Goal: Task Accomplishment & Management: Manage account settings

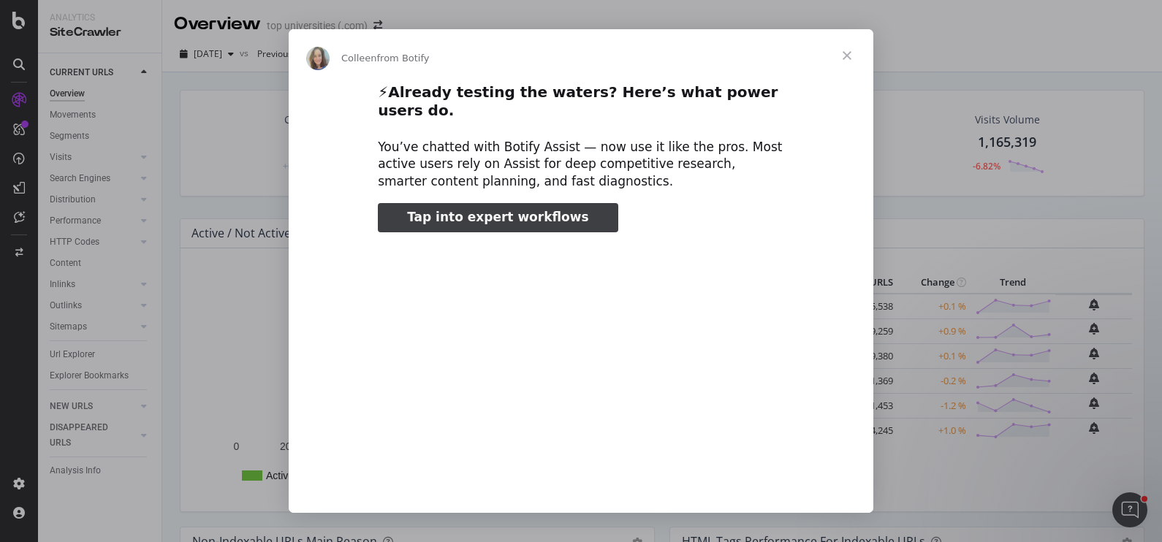
type input "158633"
click at [848, 56] on span "Close" at bounding box center [847, 55] width 53 height 53
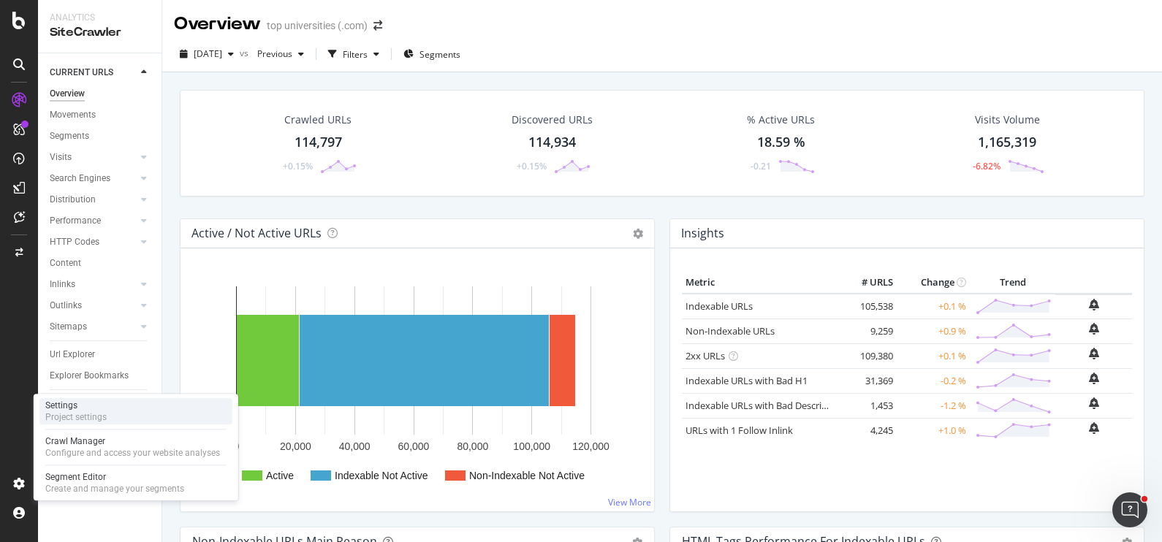
click at [105, 407] on div "Settings" at bounding box center [75, 406] width 61 height 12
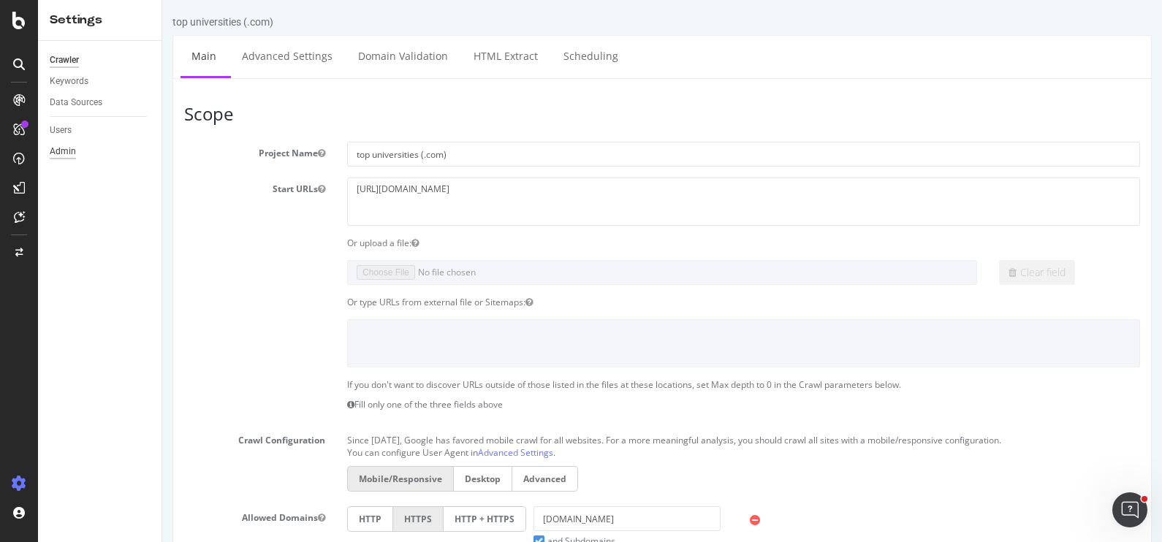
click at [71, 144] on div "Admin" at bounding box center [63, 151] width 26 height 15
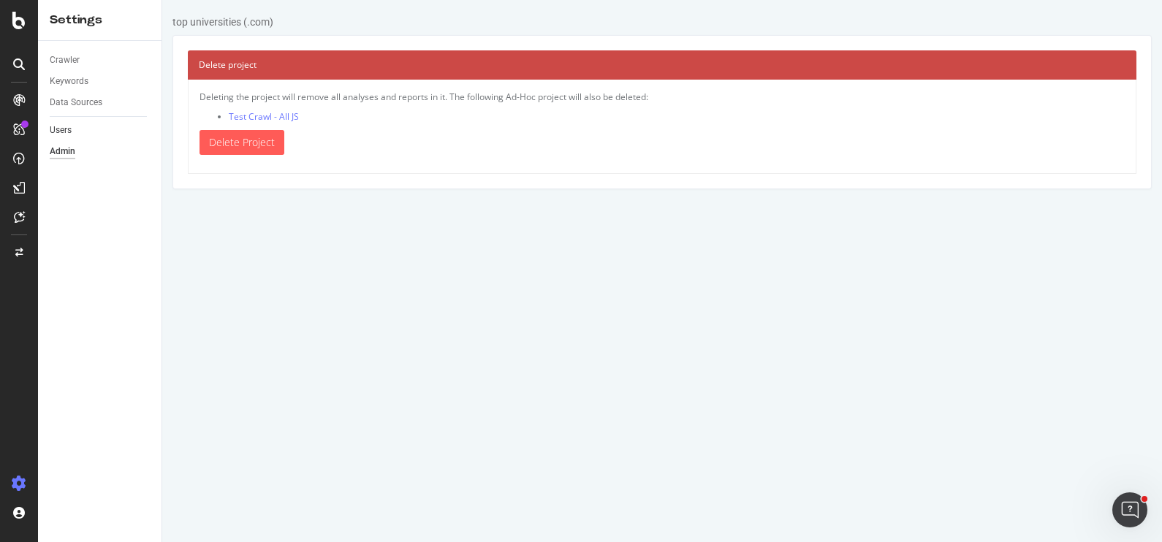
click at [72, 130] on link "Users" at bounding box center [101, 130] width 102 height 15
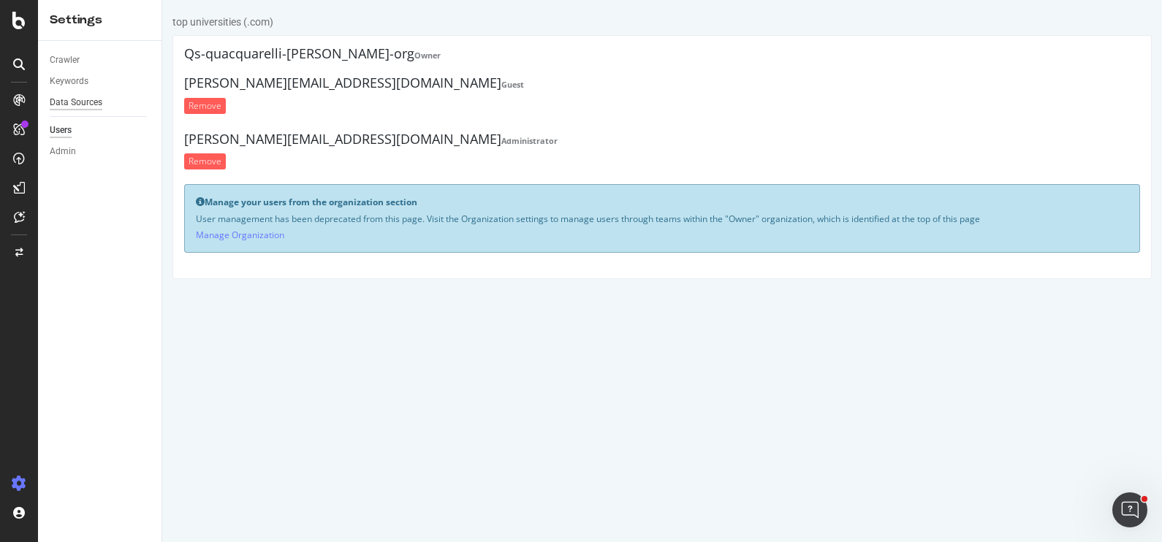
click at [72, 107] on div "Data Sources" at bounding box center [76, 102] width 53 height 15
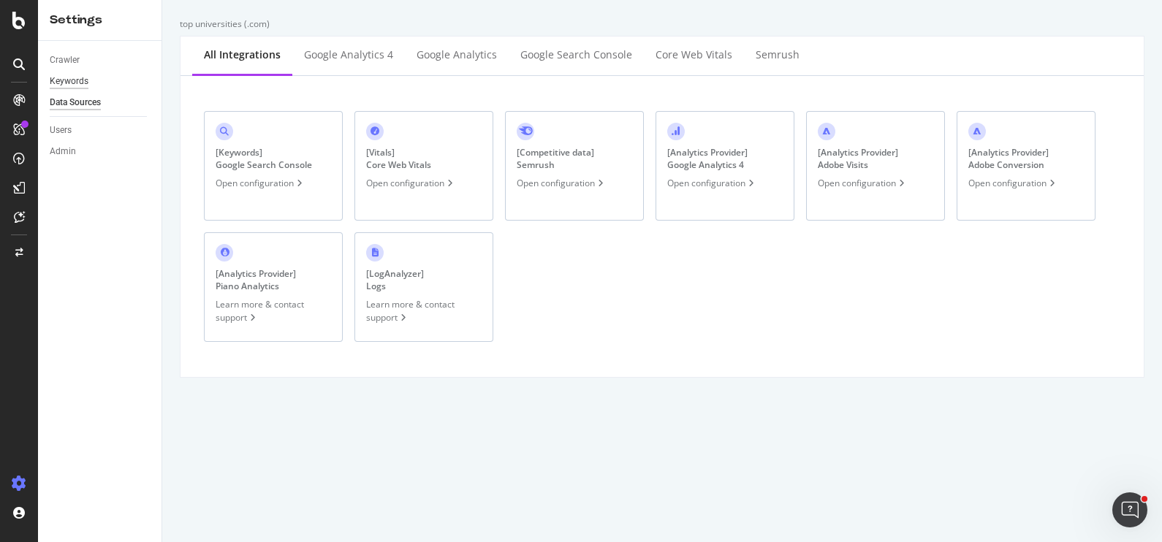
click at [73, 82] on div "Keywords" at bounding box center [69, 81] width 39 height 15
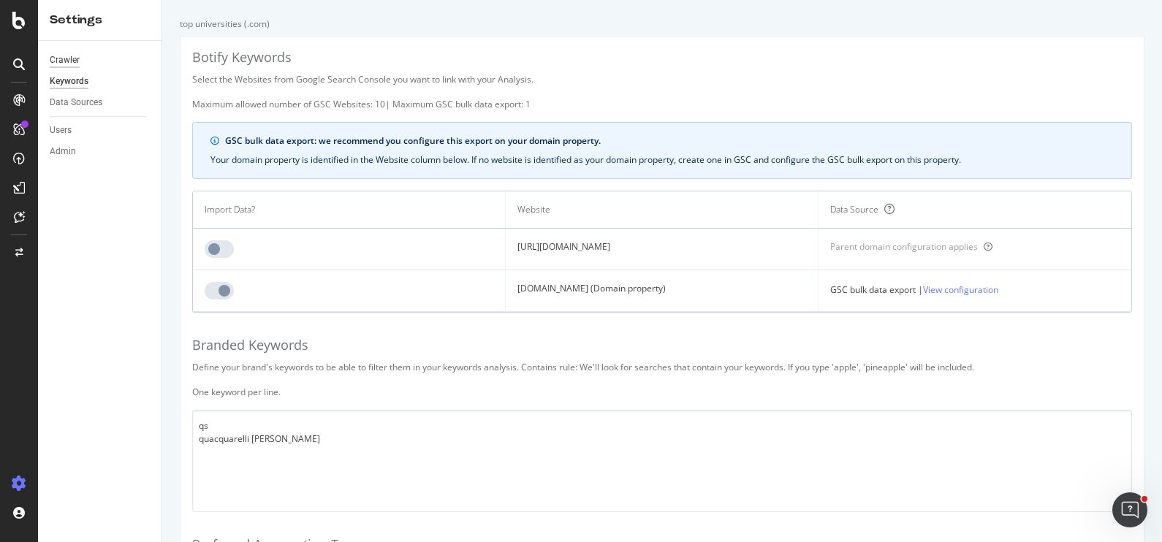
click at [69, 57] on div "Crawler" at bounding box center [65, 60] width 30 height 15
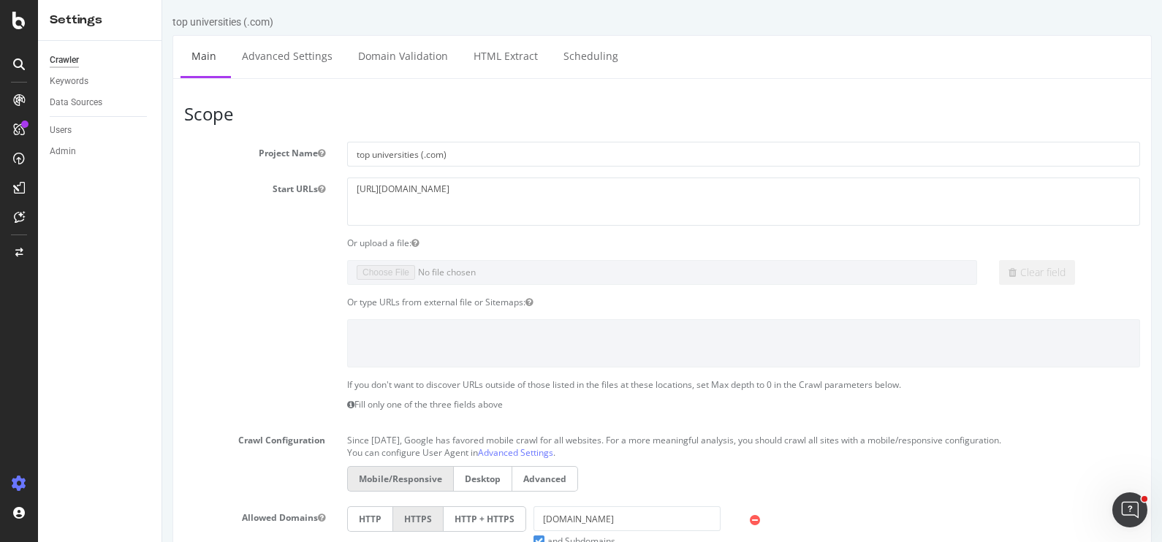
click at [23, 485] on icon at bounding box center [19, 483] width 15 height 15
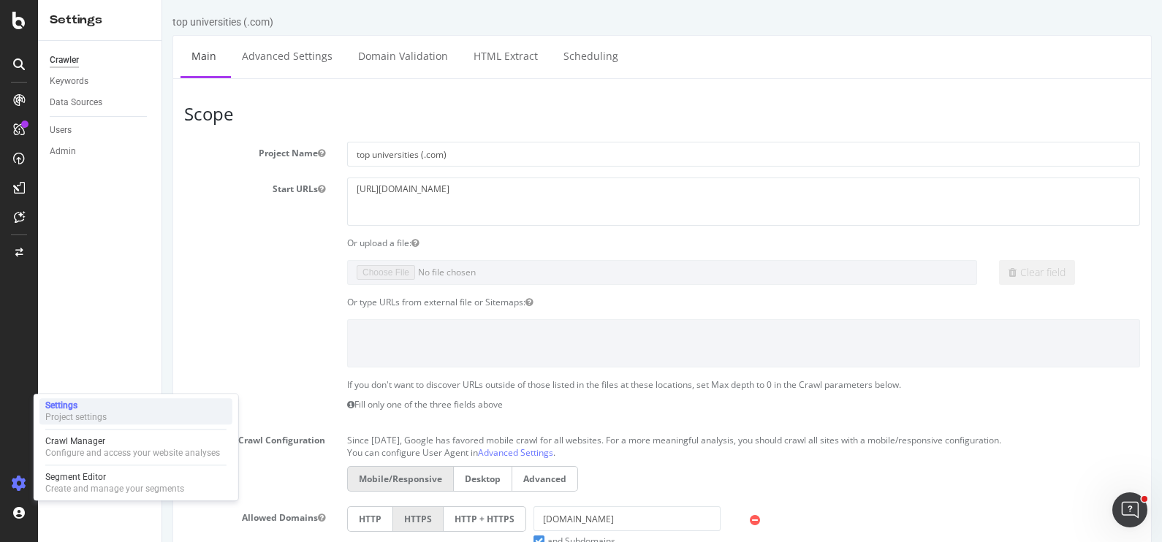
click at [71, 405] on div "Settings" at bounding box center [75, 406] width 61 height 12
